Goal: Information Seeking & Learning: Learn about a topic

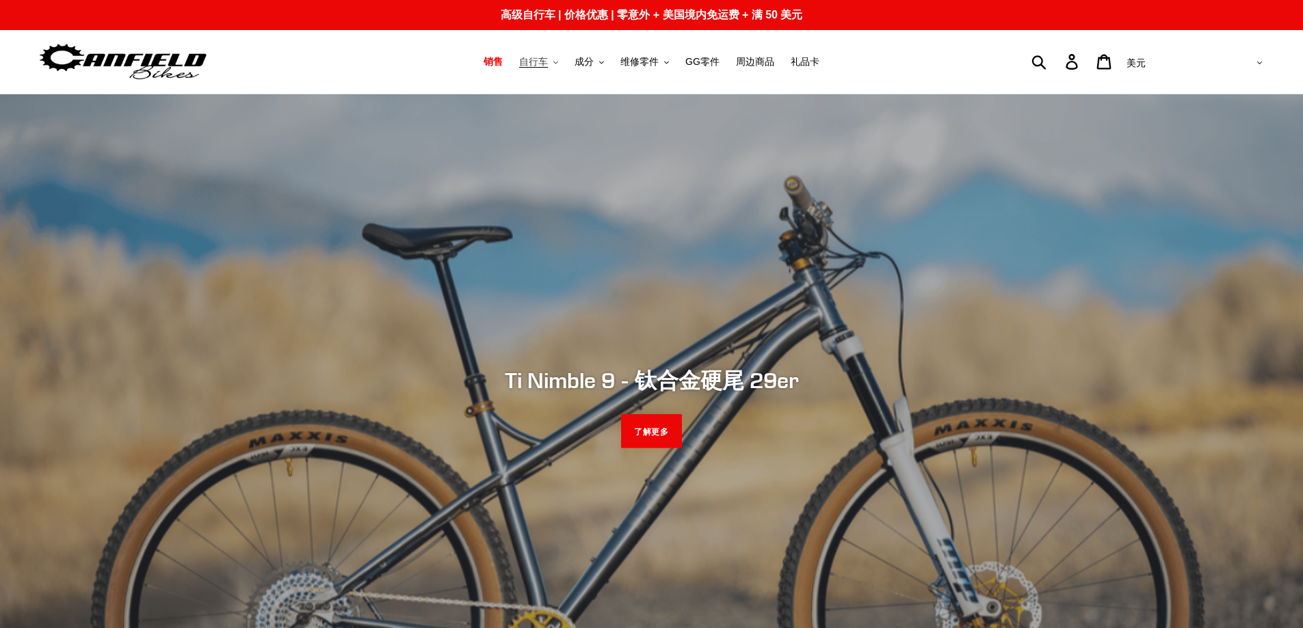
click at [527, 62] on font "自行车" at bounding box center [533, 61] width 29 height 11
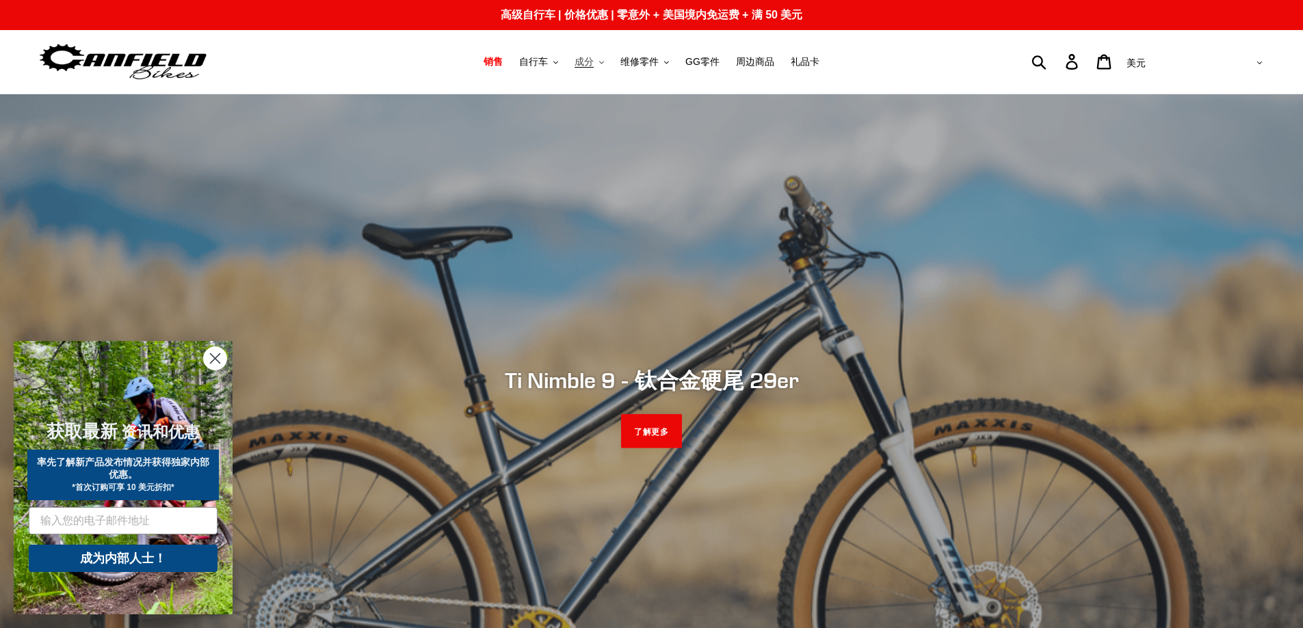
click at [586, 61] on font "成分" at bounding box center [583, 61] width 19 height 11
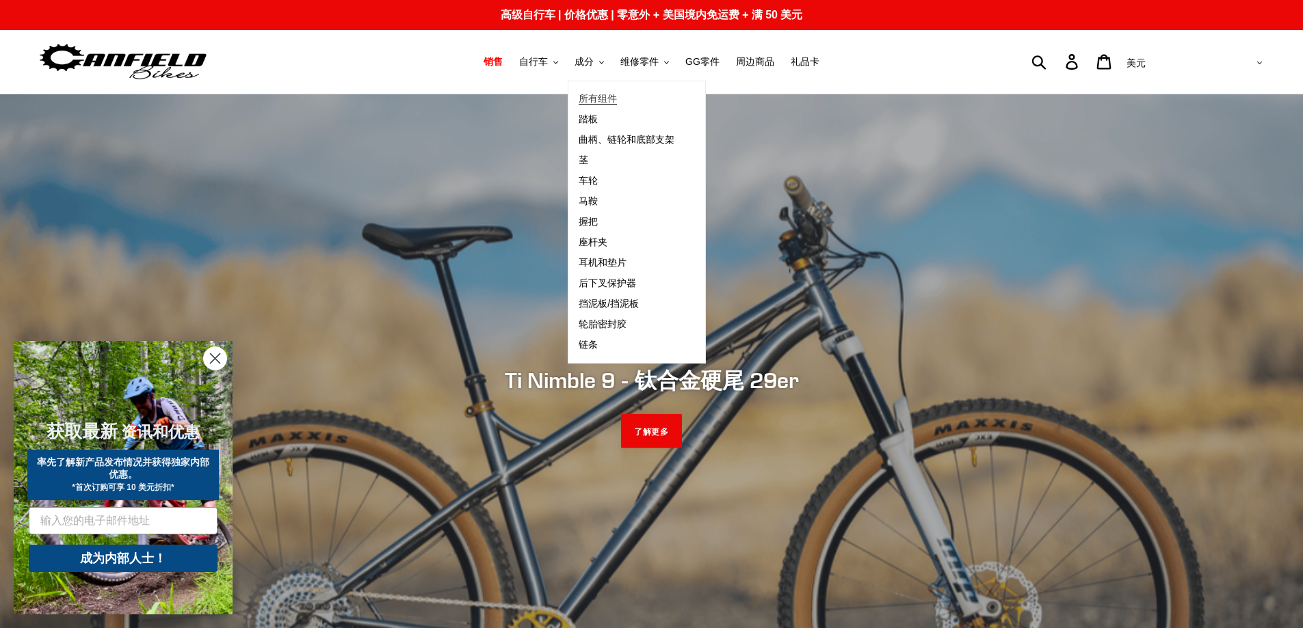
click at [589, 98] on font "所有组件" at bounding box center [598, 98] width 38 height 11
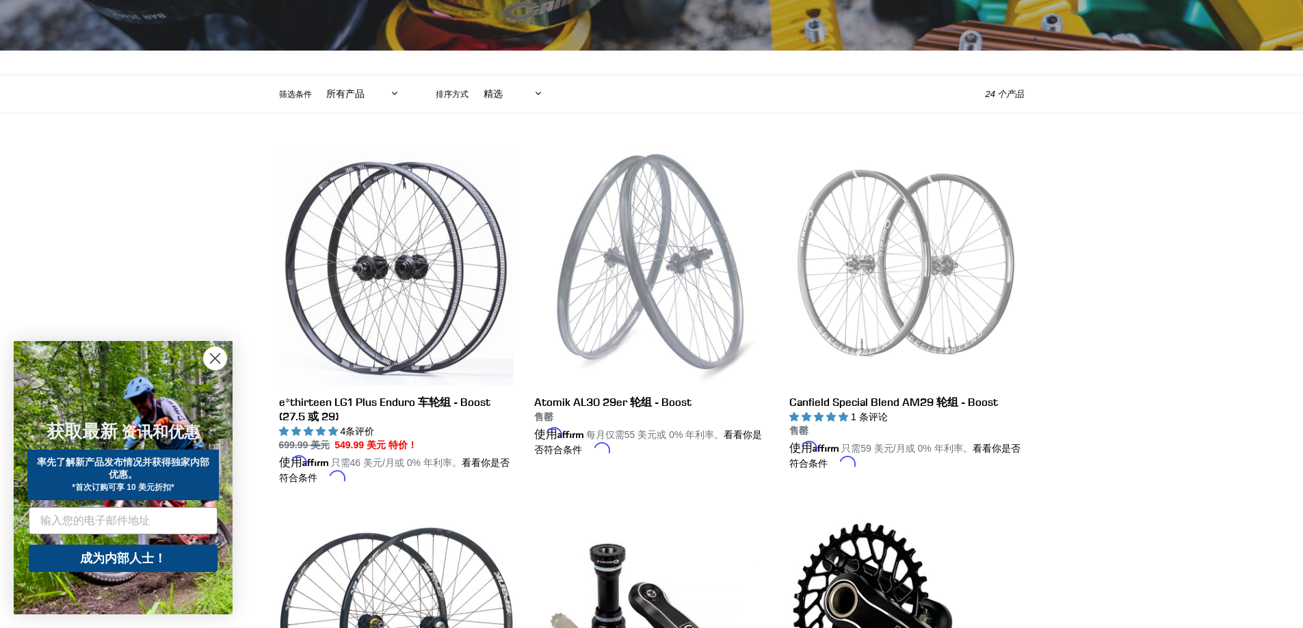
scroll to position [274, 0]
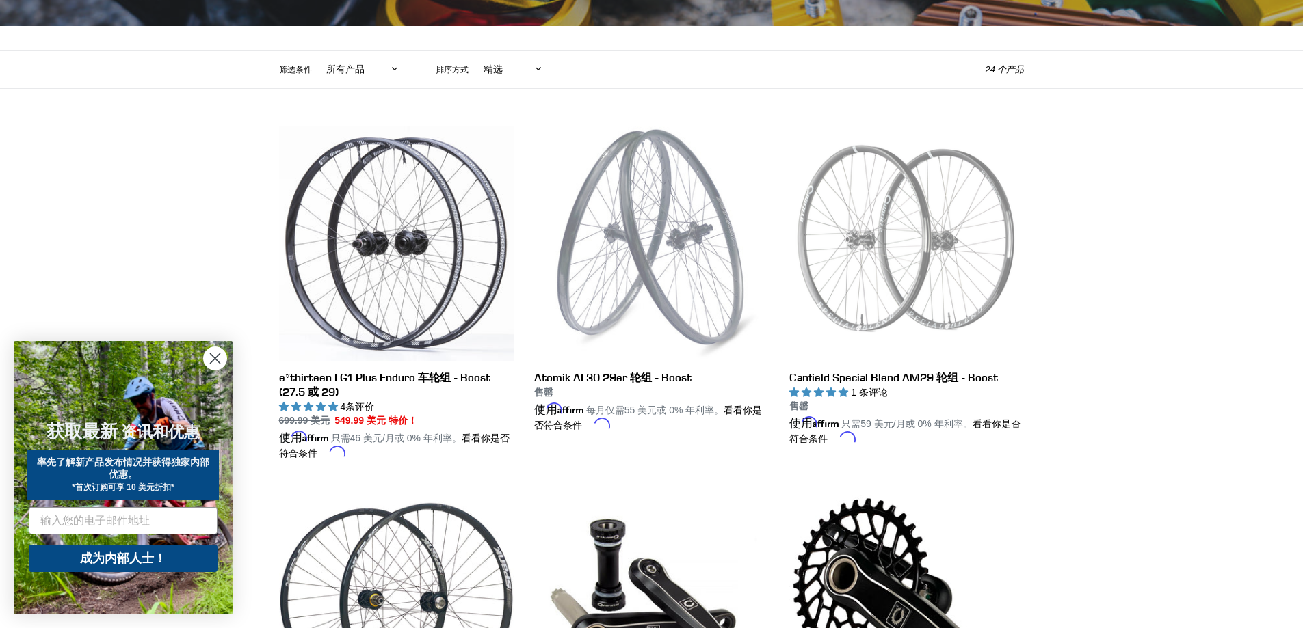
click at [204, 352] on icon "Close dialog" at bounding box center [215, 359] width 24 height 24
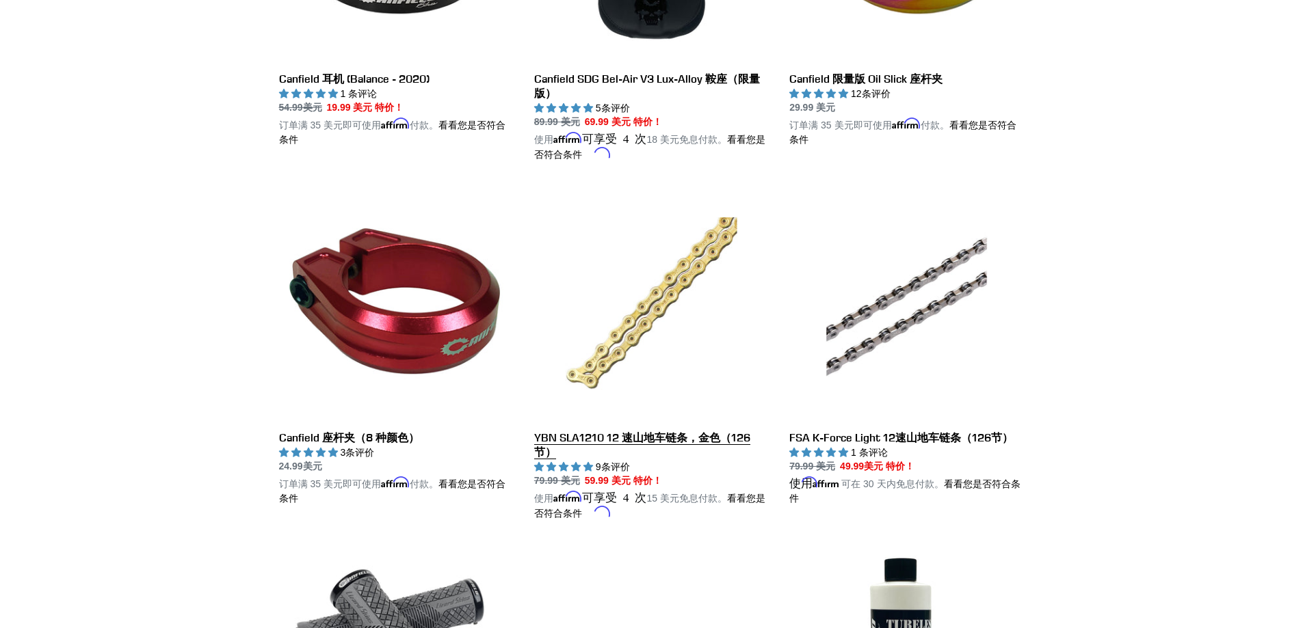
scroll to position [2188, 0]
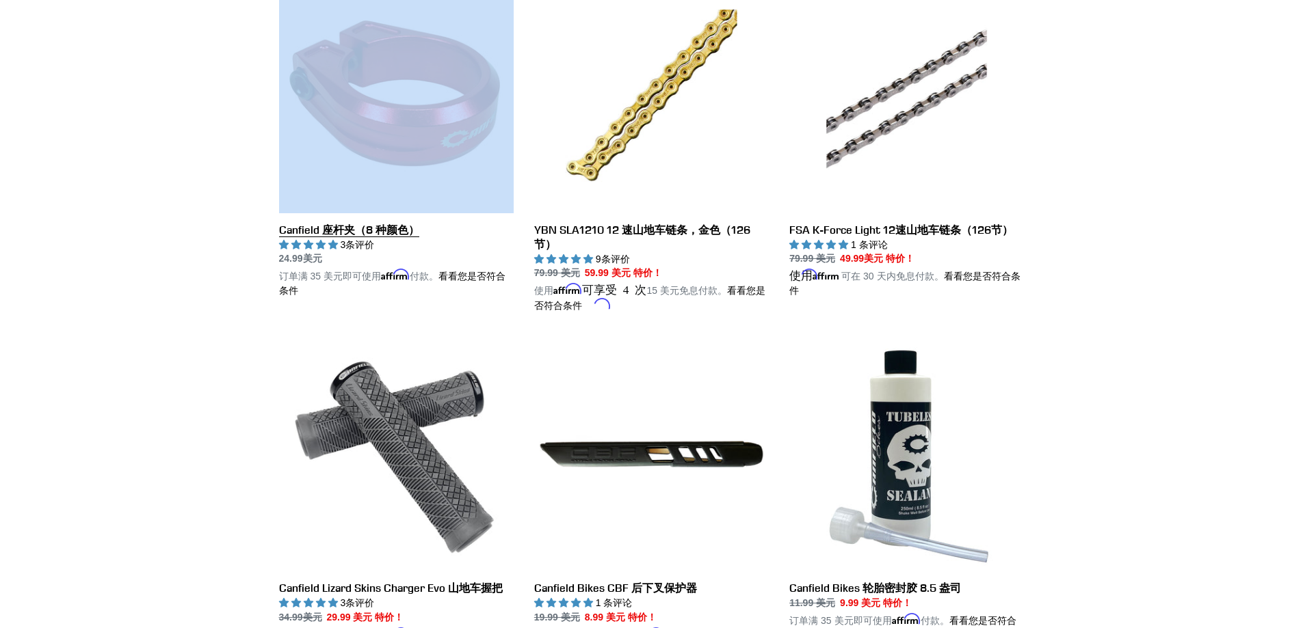
drag, startPoint x: 258, startPoint y: 216, endPoint x: 301, endPoint y: 216, distance: 43.1
click at [301, 216] on li "Canfield 座杆夹（8 种颜色） Canfield 座杆夹（8 种颜色） 3条评价 正常价格 24.99美元 售价 24.99美元 特价！ 单价 / 每…" at bounding box center [386, 150] width 255 height 344
copy div "Canfield 座杆夹（8 种颜色）"
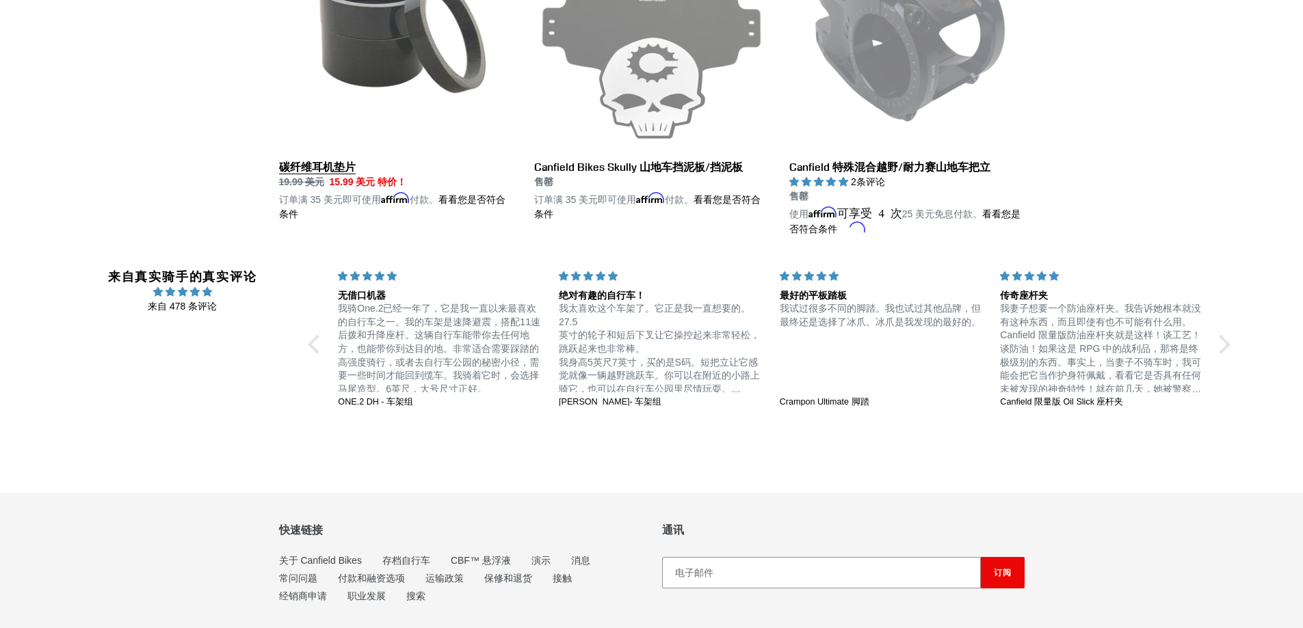
scroll to position [2788, 0]
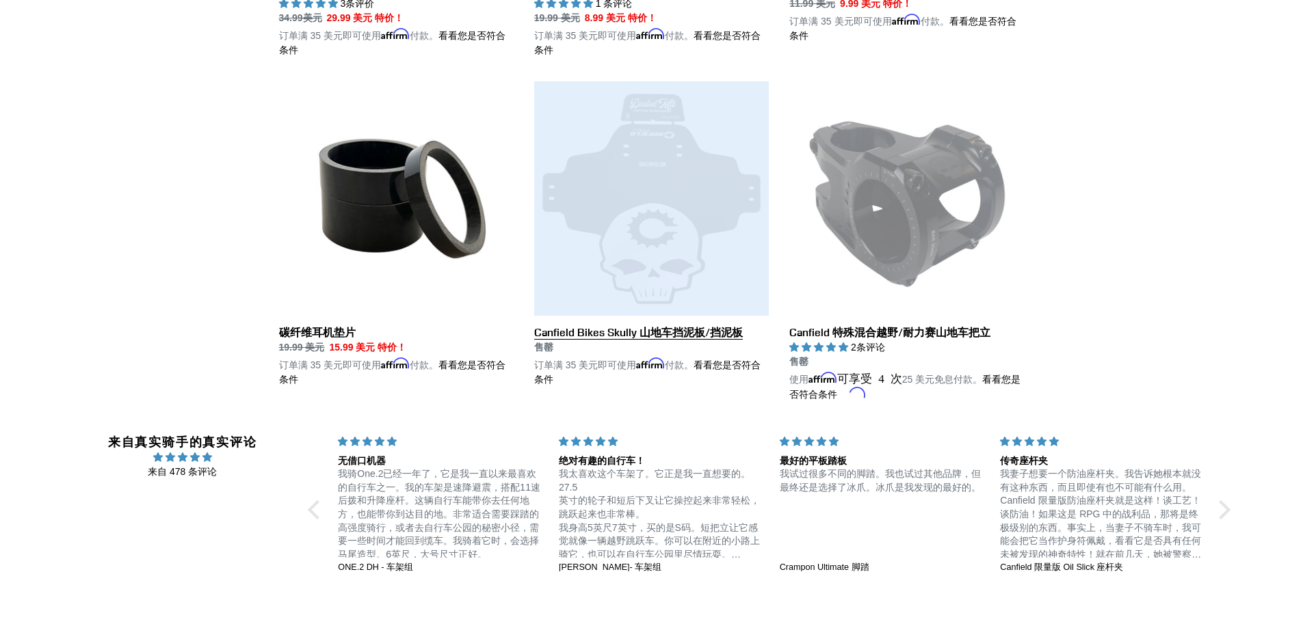
drag, startPoint x: 523, startPoint y: 317, endPoint x: 553, endPoint y: 324, distance: 30.2
click at [553, 324] on li "Canfield Bikes Skully 山地车挡泥板/挡泥板 Canfield Bikes Skully 山地车挡泥板/挡泥板 没有评论 正常价格 售罄 …" at bounding box center [641, 246] width 255 height 330
copy div "Canfield Bikes Skully 山地车挡泥板/挡泥板"
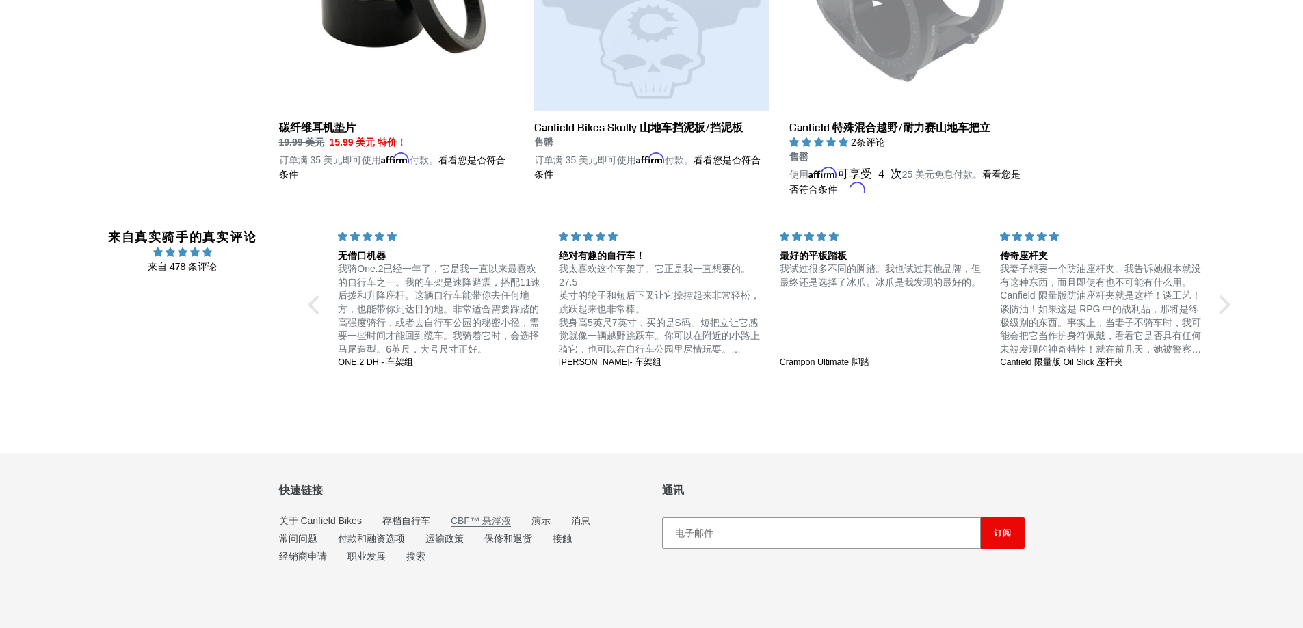
scroll to position [3062, 0]
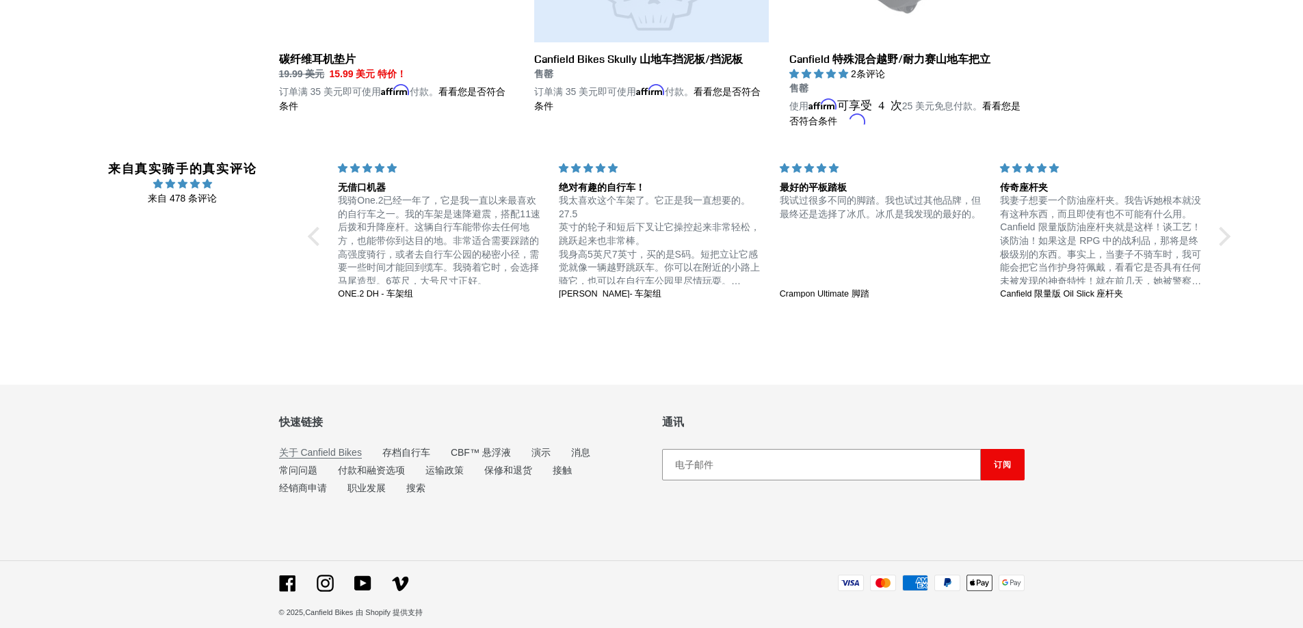
click at [319, 447] on font "关于 Canfield Bikes" at bounding box center [320, 452] width 83 height 11
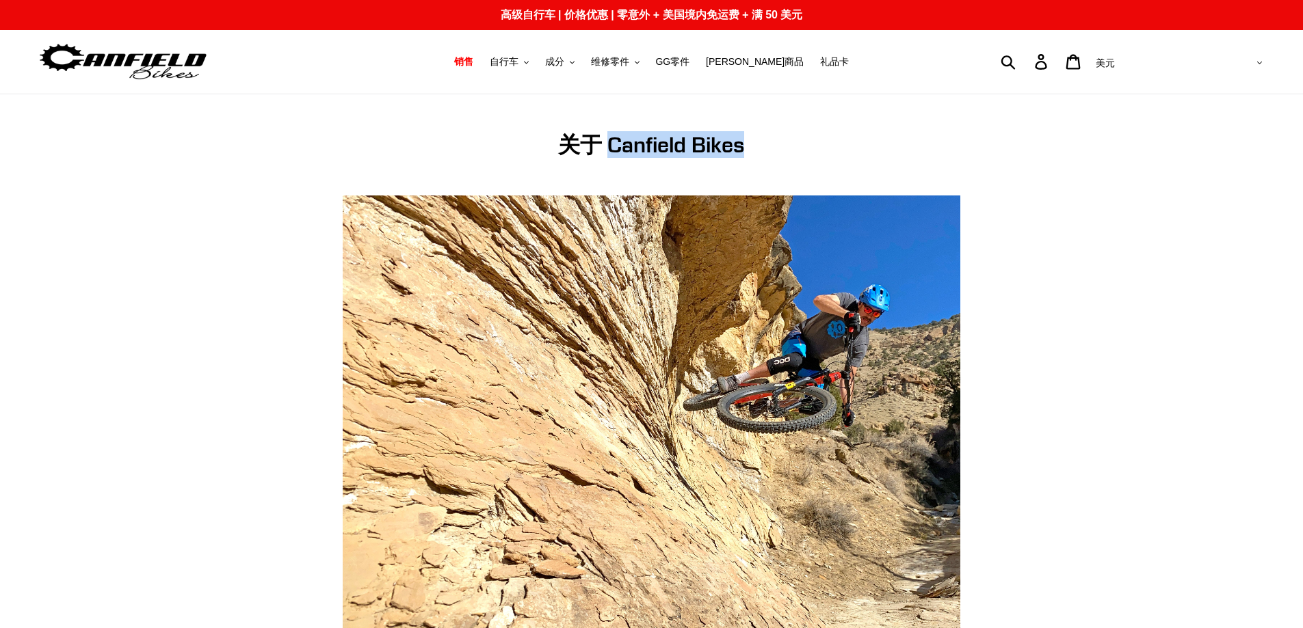
click at [610, 148] on h1 "关于 Canfield Bikes" at bounding box center [652, 145] width 618 height 26
